Goal: Find specific page/section: Find specific page/section

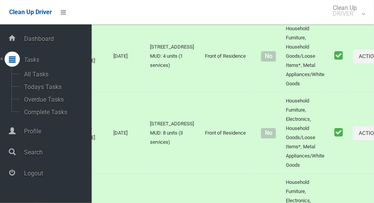
scroll to position [1385, 0]
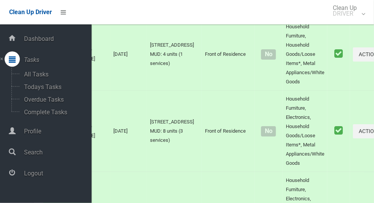
click at [24, 176] on span "Logout" at bounding box center [57, 173] width 70 height 7
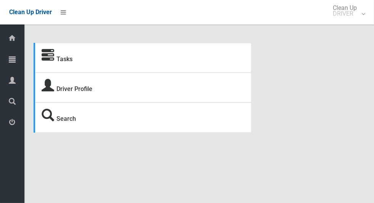
click at [16, 63] on div at bounding box center [12, 59] width 15 height 15
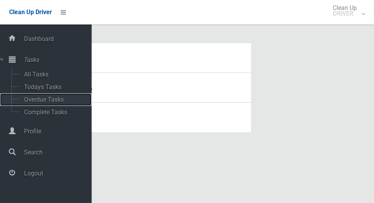
click at [37, 97] on span "Overdue Tasks" at bounding box center [53, 99] width 63 height 7
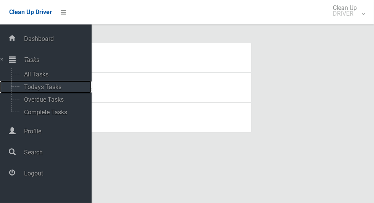
click at [36, 89] on span "Todays Tasks" at bounding box center [53, 86] width 63 height 7
click at [39, 89] on span "Todays Tasks" at bounding box center [53, 86] width 63 height 7
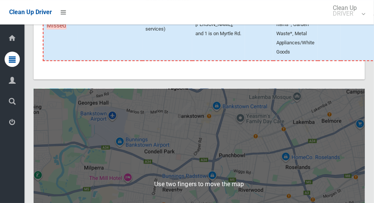
scroll to position [4835, 0]
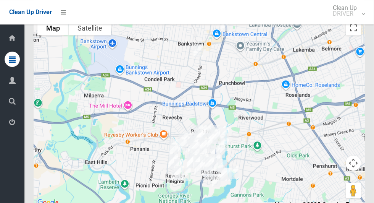
click at [351, 36] on button "Toggle fullscreen view" at bounding box center [353, 27] width 15 height 15
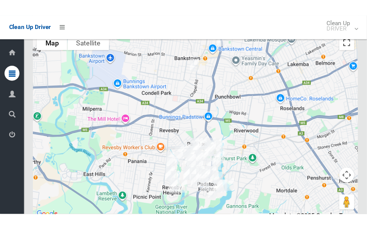
scroll to position [5178, 0]
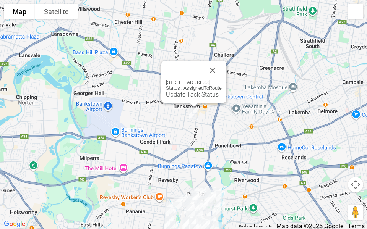
click at [221, 73] on button "Close" at bounding box center [212, 70] width 18 height 18
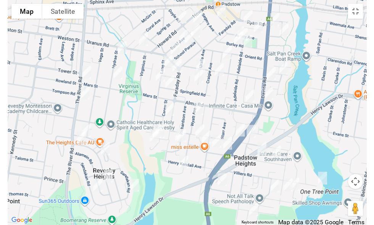
scroll to position [4835, 0]
